Goal: Participate in discussion: Engage in conversation with other users on a specific topic

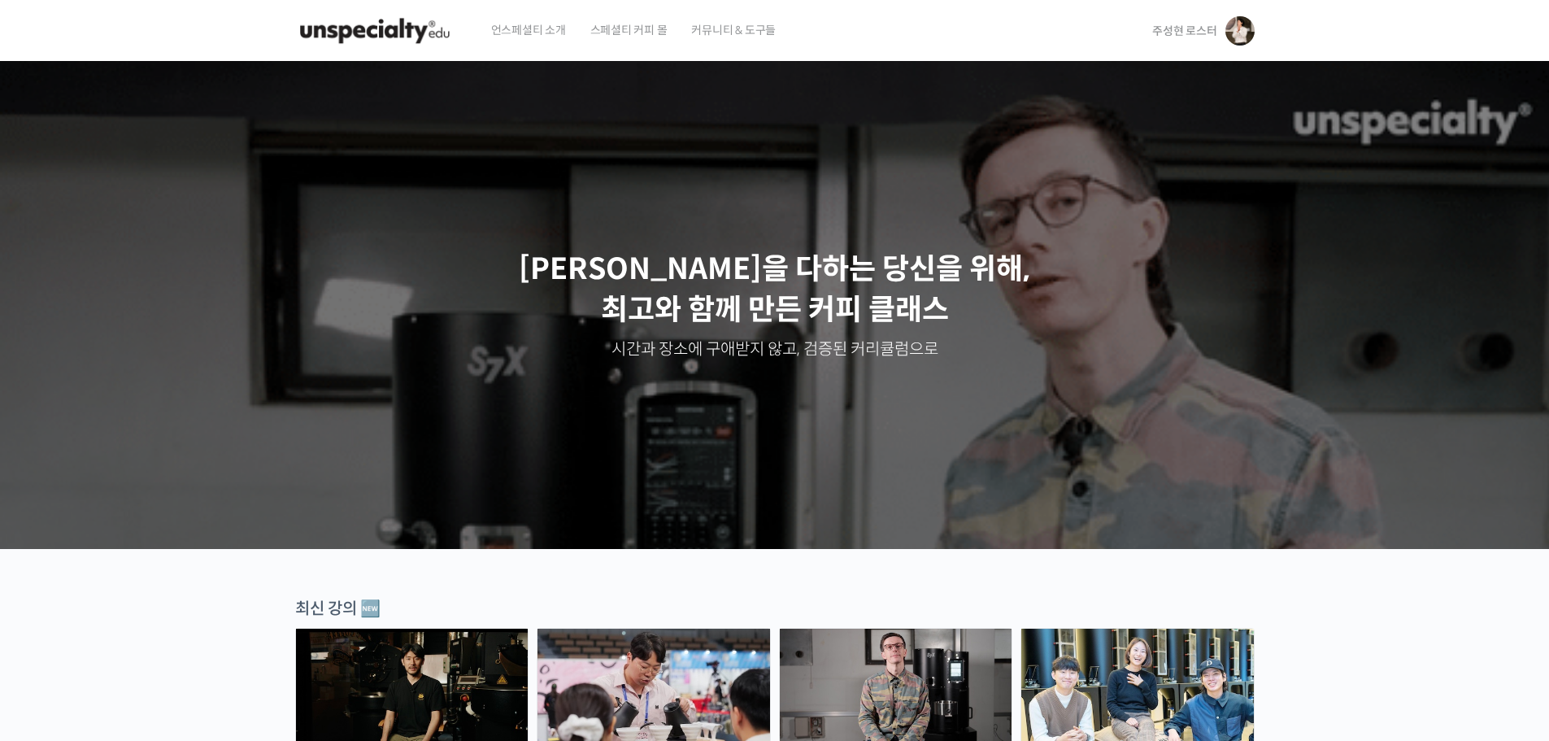
click at [1176, 26] on span "주성현 로스터" at bounding box center [1184, 31] width 64 height 15
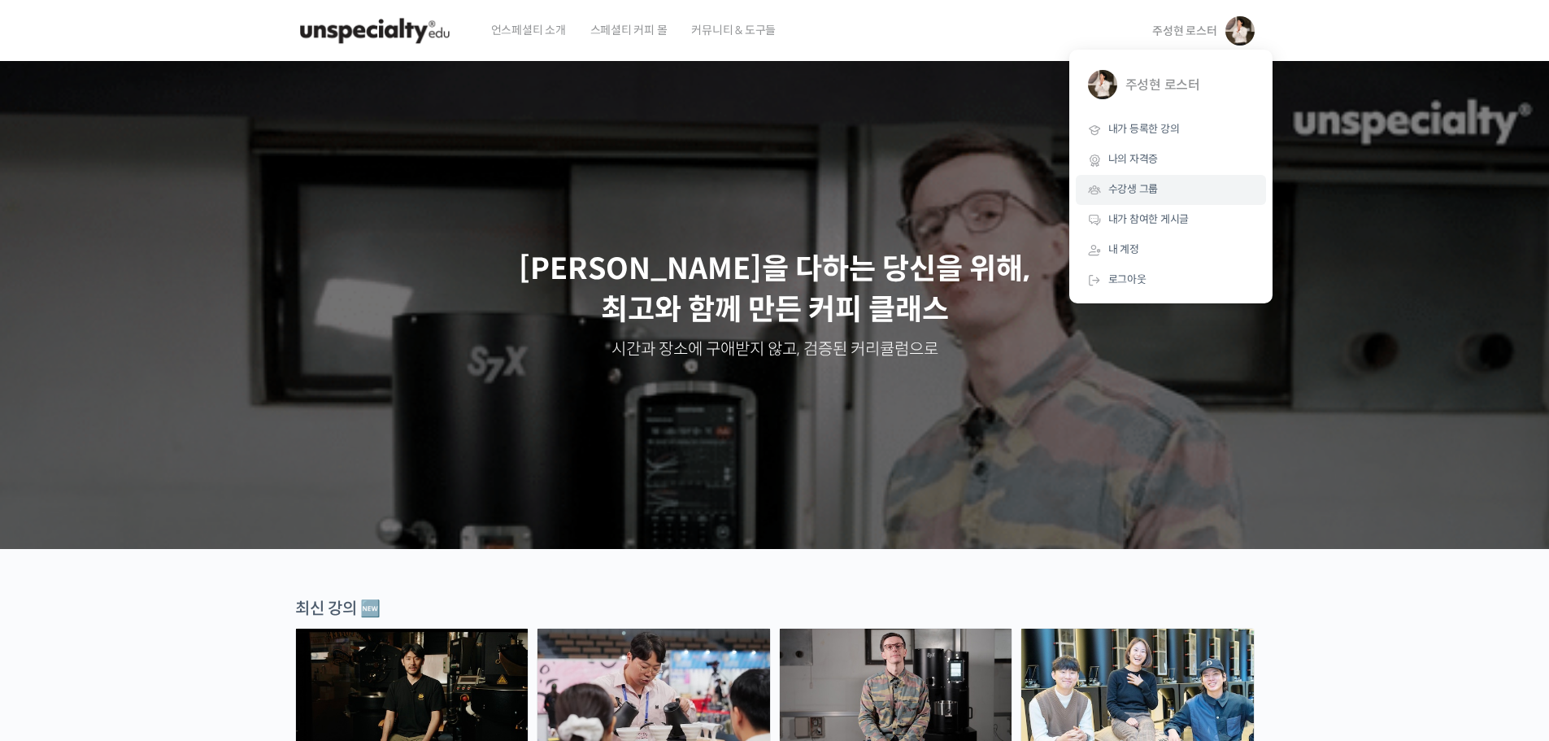
click at [1126, 192] on span "수강생 그룹" at bounding box center [1133, 189] width 50 height 14
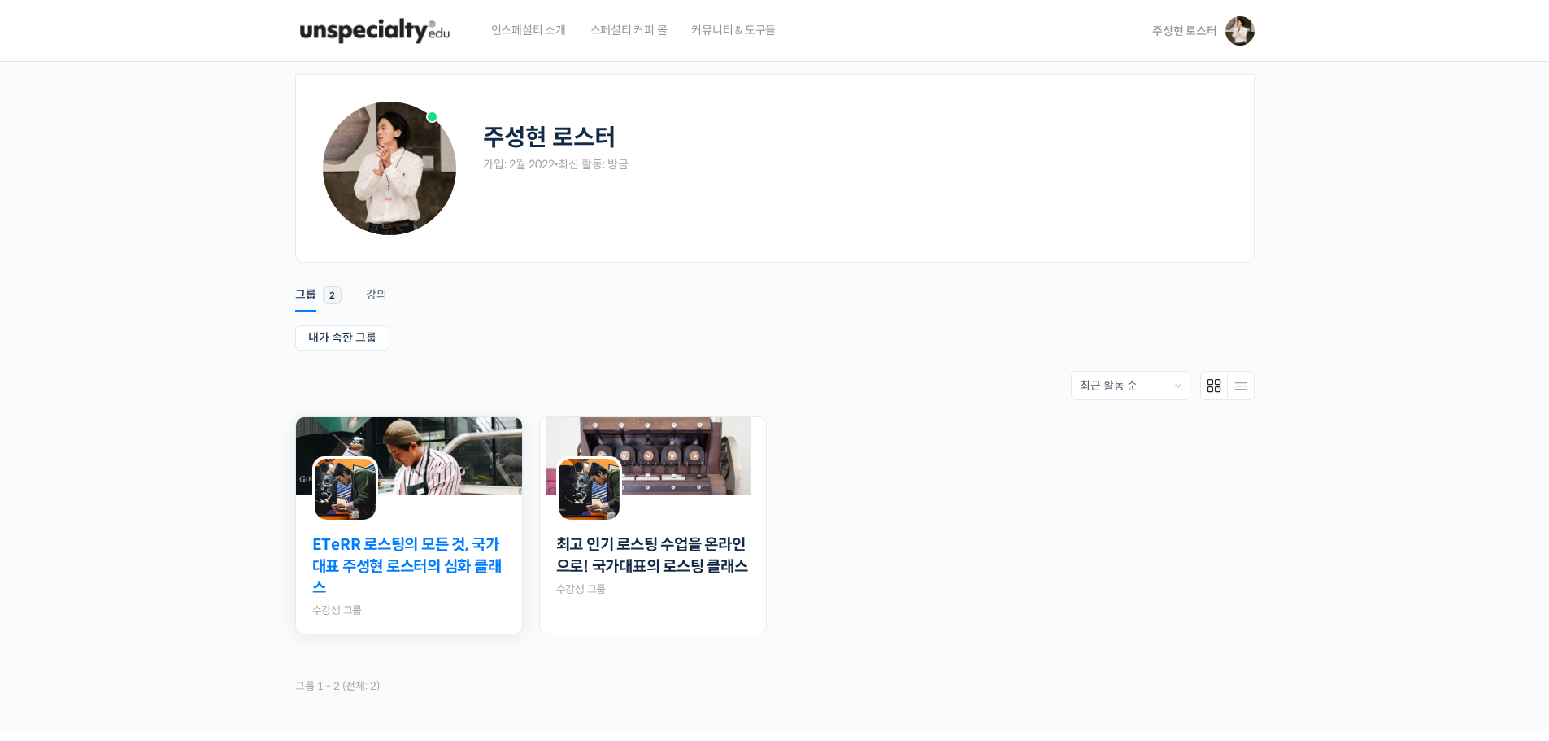
click at [388, 563] on link "ETeRR 로스팅의 모든 것, 국가대표 주성현 로스터의 심화 클래스" at bounding box center [408, 566] width 193 height 65
click at [644, 439] on img at bounding box center [653, 455] width 226 height 77
